Goal: Information Seeking & Learning: Learn about a topic

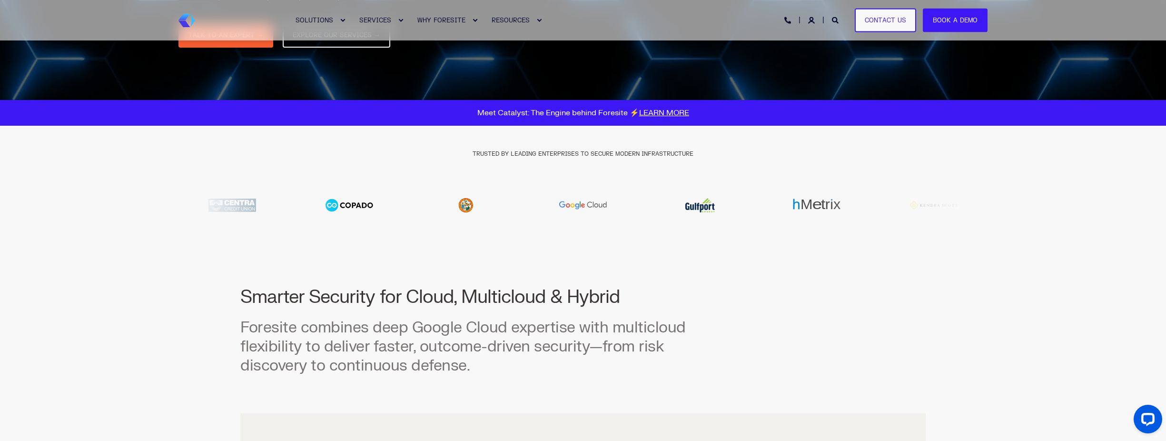
scroll to position [238, 0]
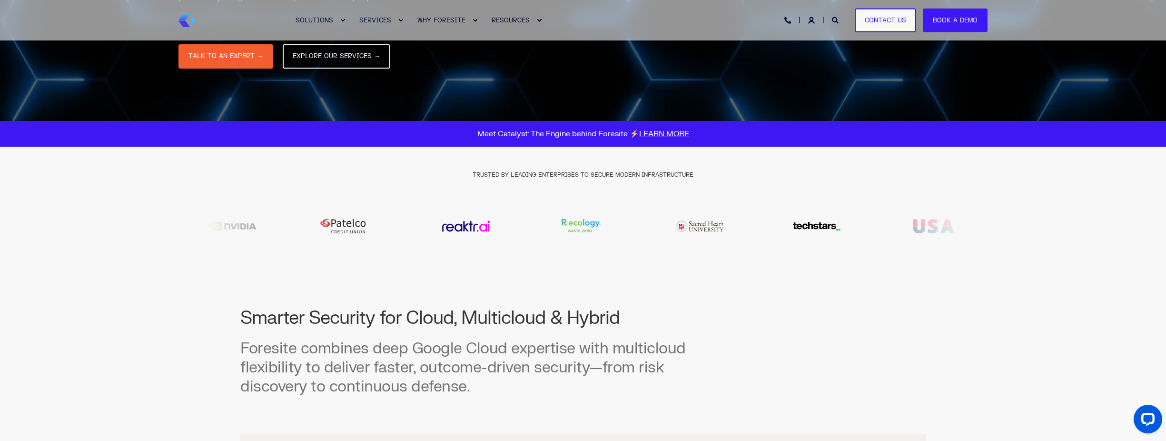
click at [701, 322] on div "Smarter Security for Cloud, Multicloud & Hybrid Foresite combines deep Google C…" at bounding box center [582, 361] width 685 height 147
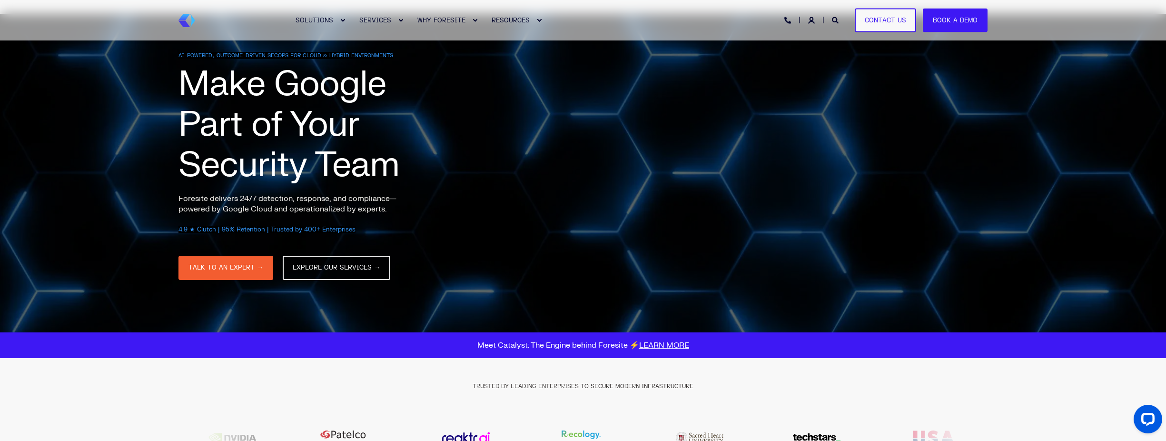
scroll to position [0, 0]
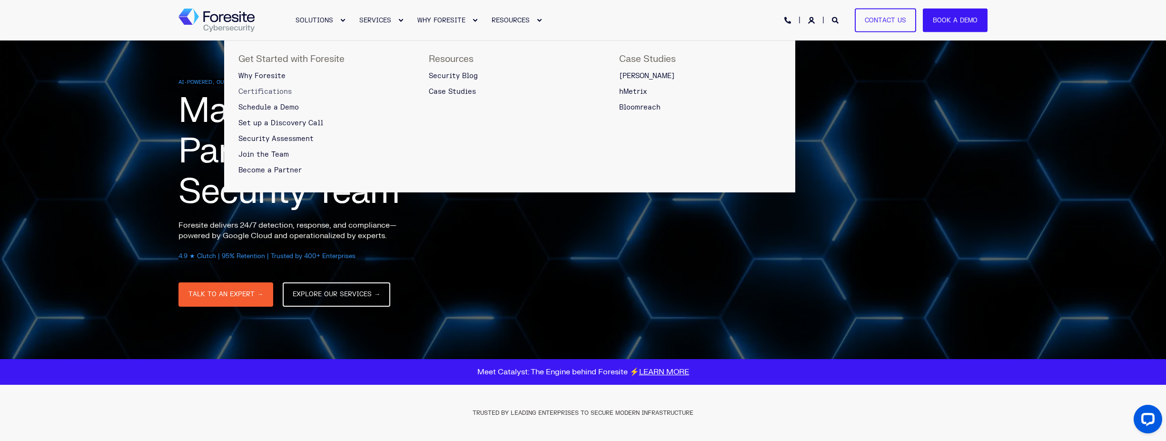
click at [271, 91] on span "Certifications" at bounding box center [264, 92] width 53 height 8
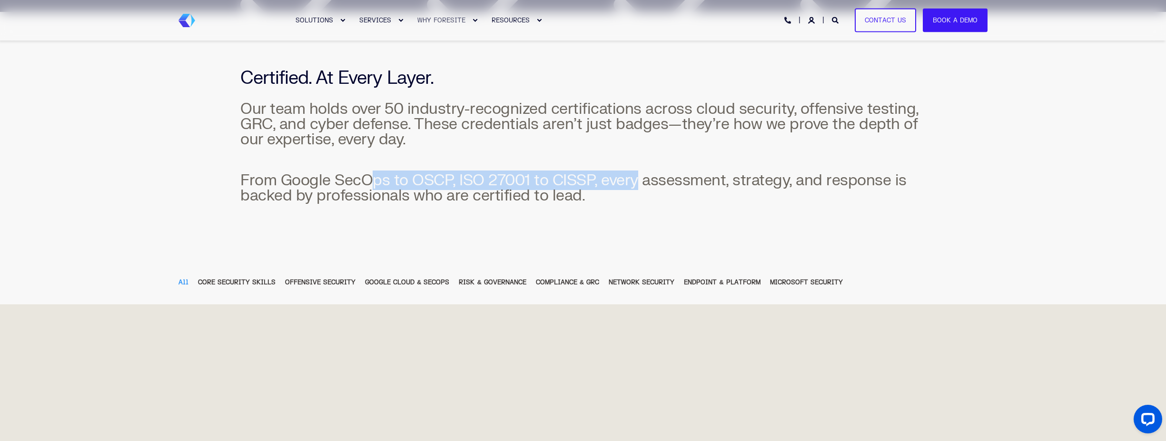
drag, startPoint x: 367, startPoint y: 183, endPoint x: 637, endPoint y: 184, distance: 269.4
click at [637, 184] on span "From Google SecOps to OSCP, ISO 27001 to CISSP, every assessment, strategy, and…" at bounding box center [573, 187] width 666 height 35
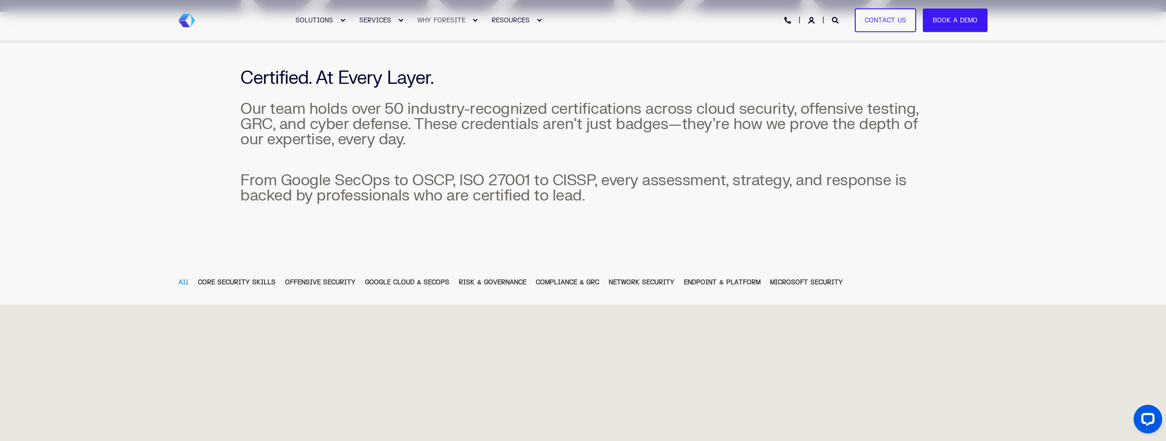
drag, startPoint x: 637, startPoint y: 184, endPoint x: 614, endPoint y: 234, distance: 54.9
click at [614, 234] on div "Certified. At Every Layer. Our team holds over 50 industry-recognized certifica…" at bounding box center [583, 136] width 1166 height 248
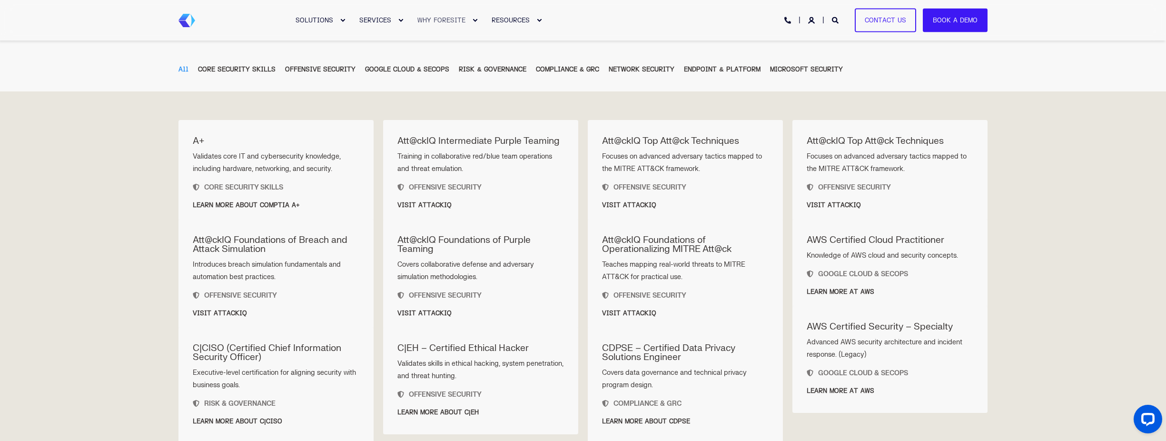
scroll to position [428, 0]
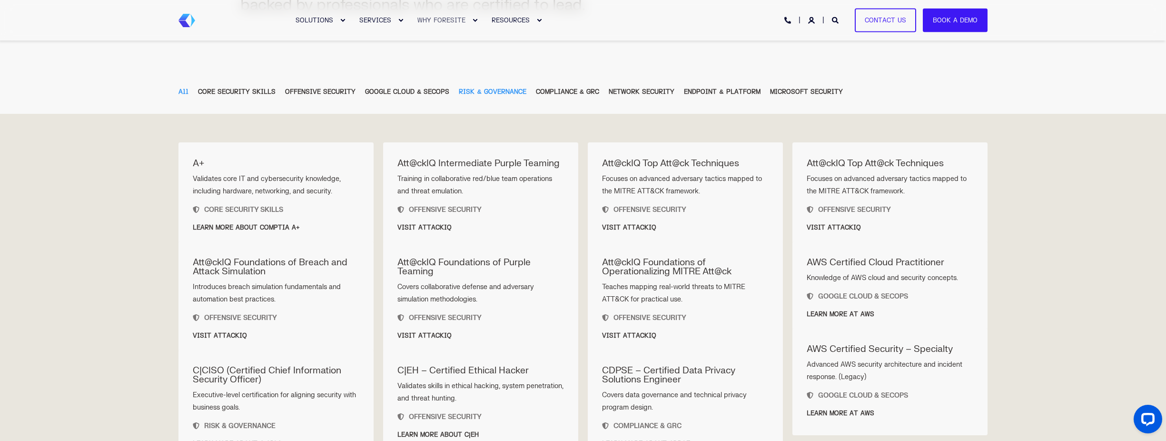
click at [497, 93] on div "RISK & GOVERNANCE" at bounding box center [492, 92] width 67 height 10
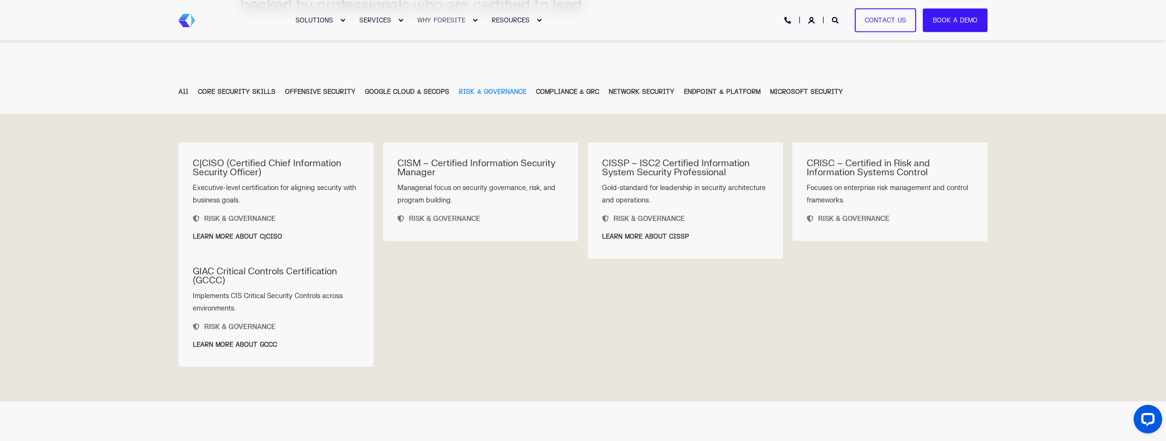
click at [603, 293] on div "A+ Validates core IT and cybersecurity knowledge, including hardware, networkin…" at bounding box center [582, 245] width 809 height 207
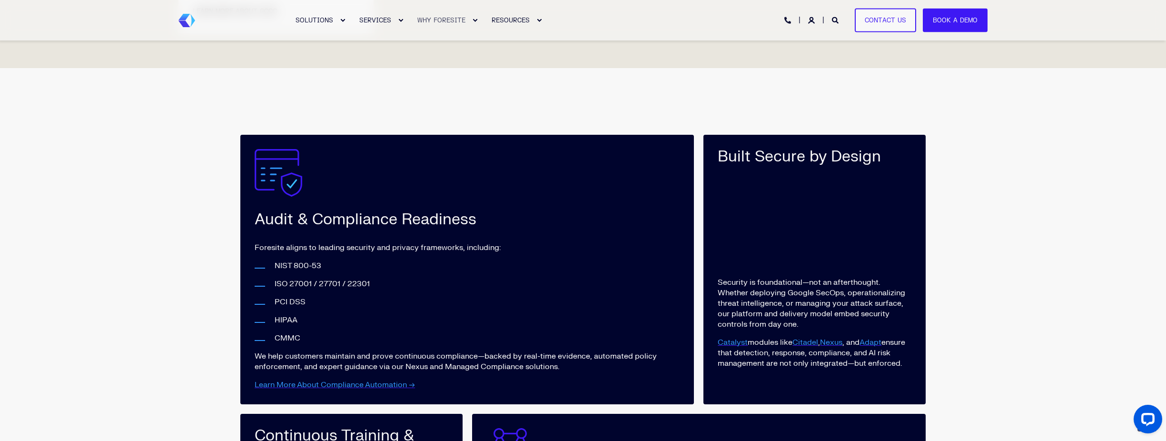
scroll to position [952, 0]
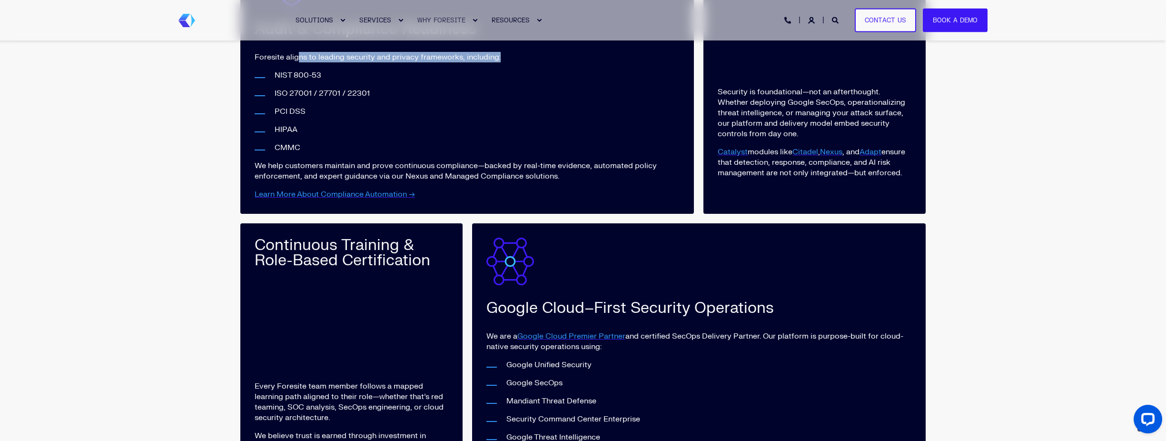
drag, startPoint x: 299, startPoint y: 57, endPoint x: 510, endPoint y: 55, distance: 210.4
click at [510, 55] on p "Foresite aligns to leading security and privacy frameworks, including:" at bounding box center [467, 57] width 425 height 10
drag, startPoint x: 510, startPoint y: 55, endPoint x: 467, endPoint y: 132, distance: 88.0
click at [467, 132] on p "HIPAA" at bounding box center [477, 129] width 405 height 10
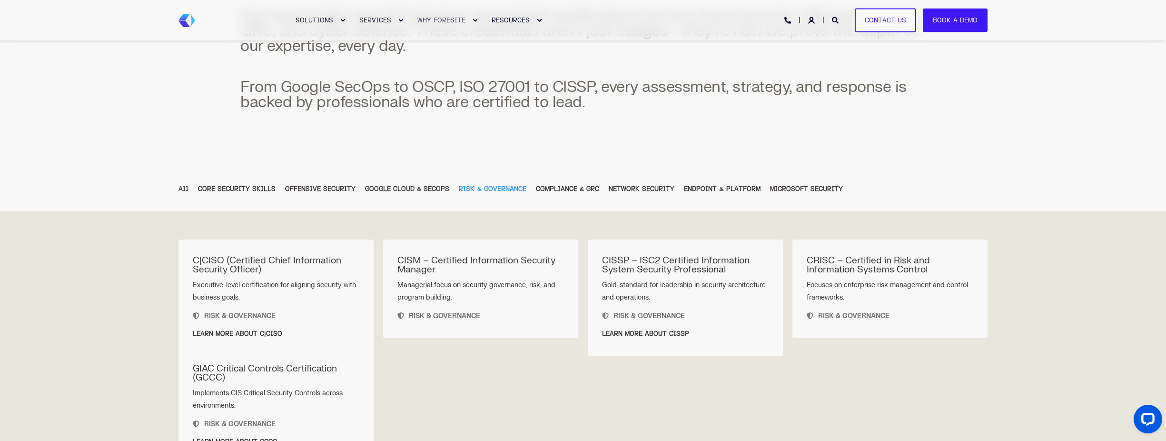
scroll to position [333, 0]
click at [566, 190] on div "COMPLIANCE & GRC" at bounding box center [567, 187] width 63 height 10
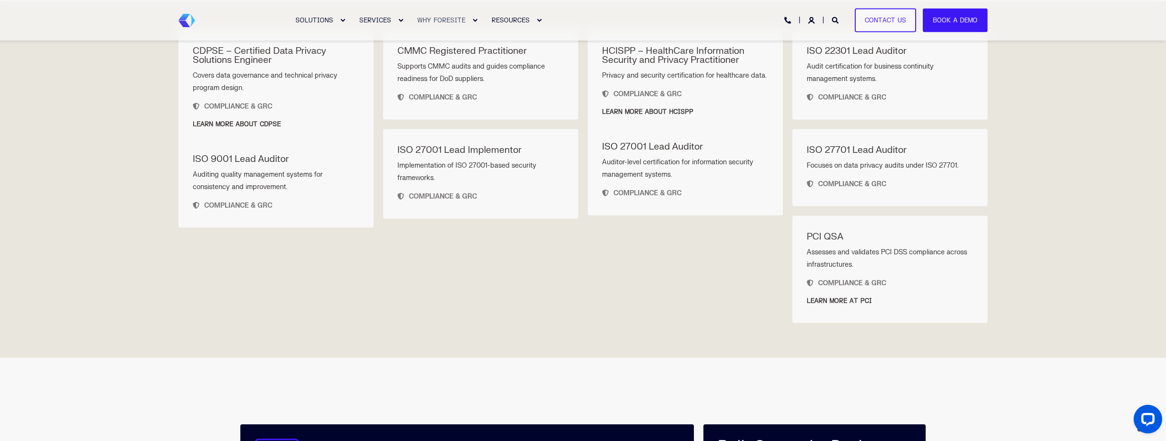
scroll to position [524, 0]
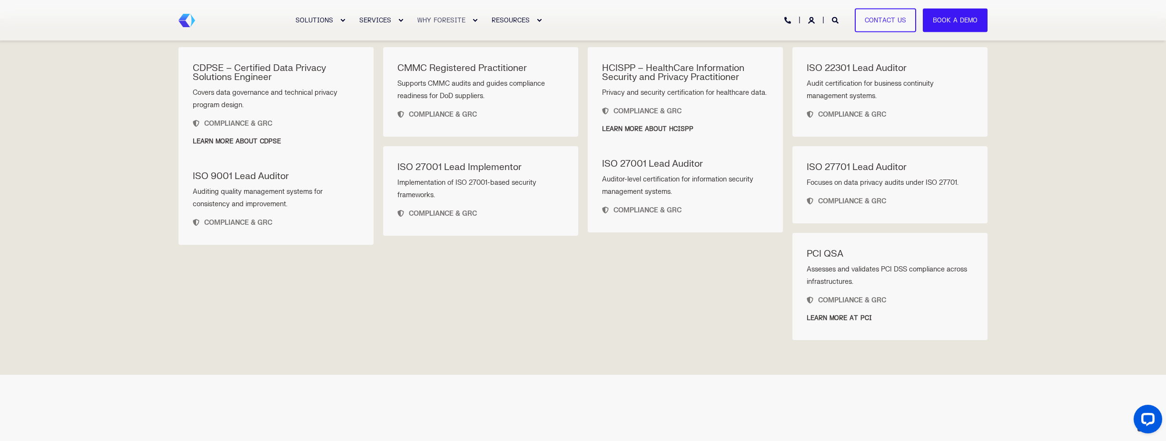
click at [415, 92] on span "Supports CMMC audits and guides compliance readiness for DoD suppliers." at bounding box center [471, 89] width 148 height 20
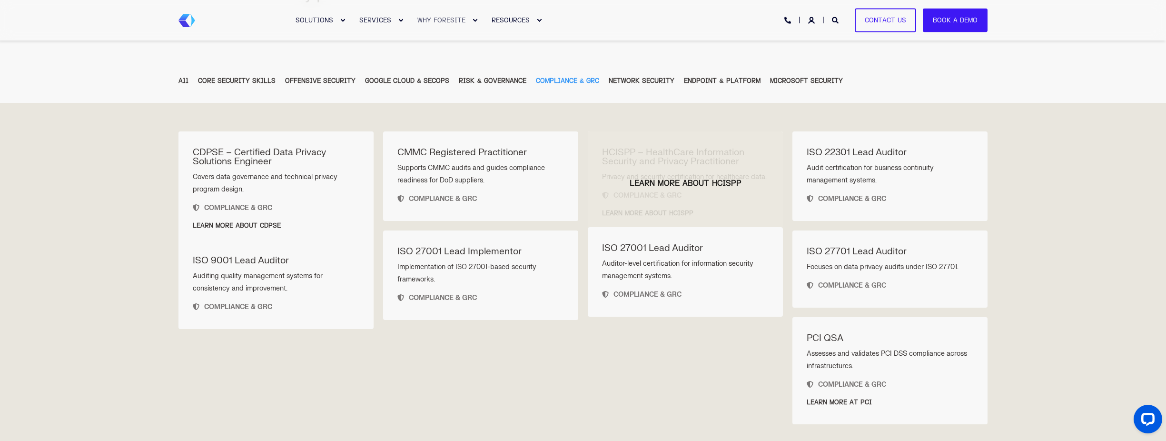
scroll to position [428, 0]
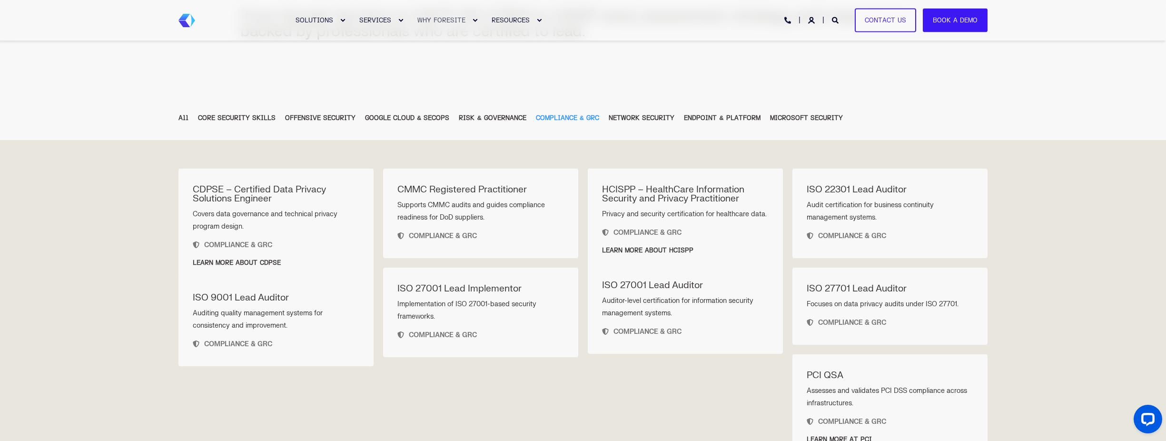
scroll to position [381, 0]
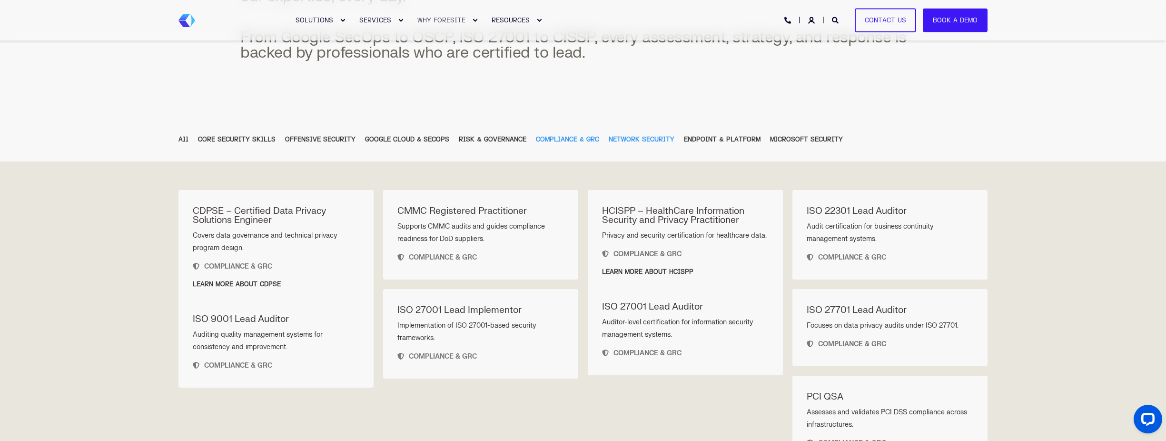
click at [639, 138] on div "NETWORK SECURITY" at bounding box center [642, 139] width 66 height 10
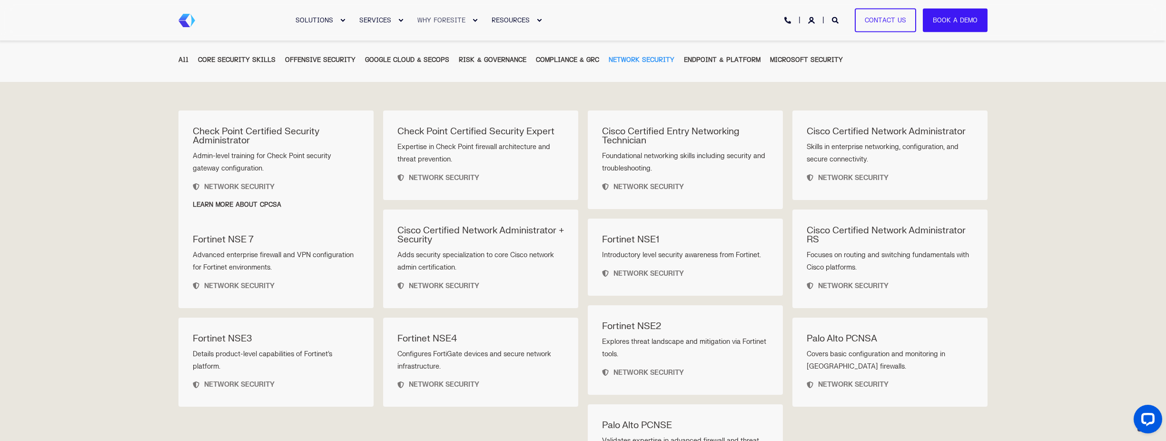
scroll to position [524, 0]
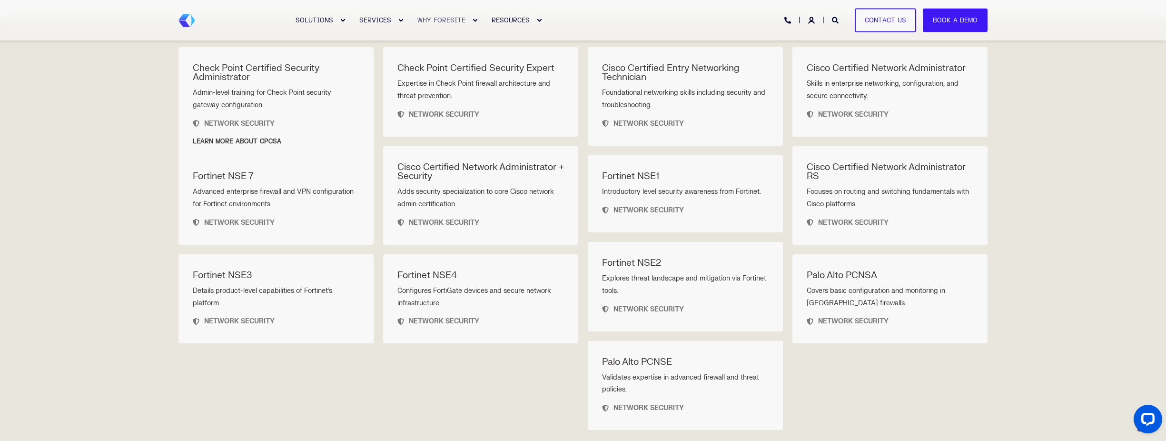
click at [88, 188] on div "All CORE SECURITY SKILLS OFFENSIVE SECURITY GOOGLE CLOUD & SECOPS RISK & GOVERN…" at bounding box center [583, 228] width 1166 height 507
